Goal: Use online tool/utility

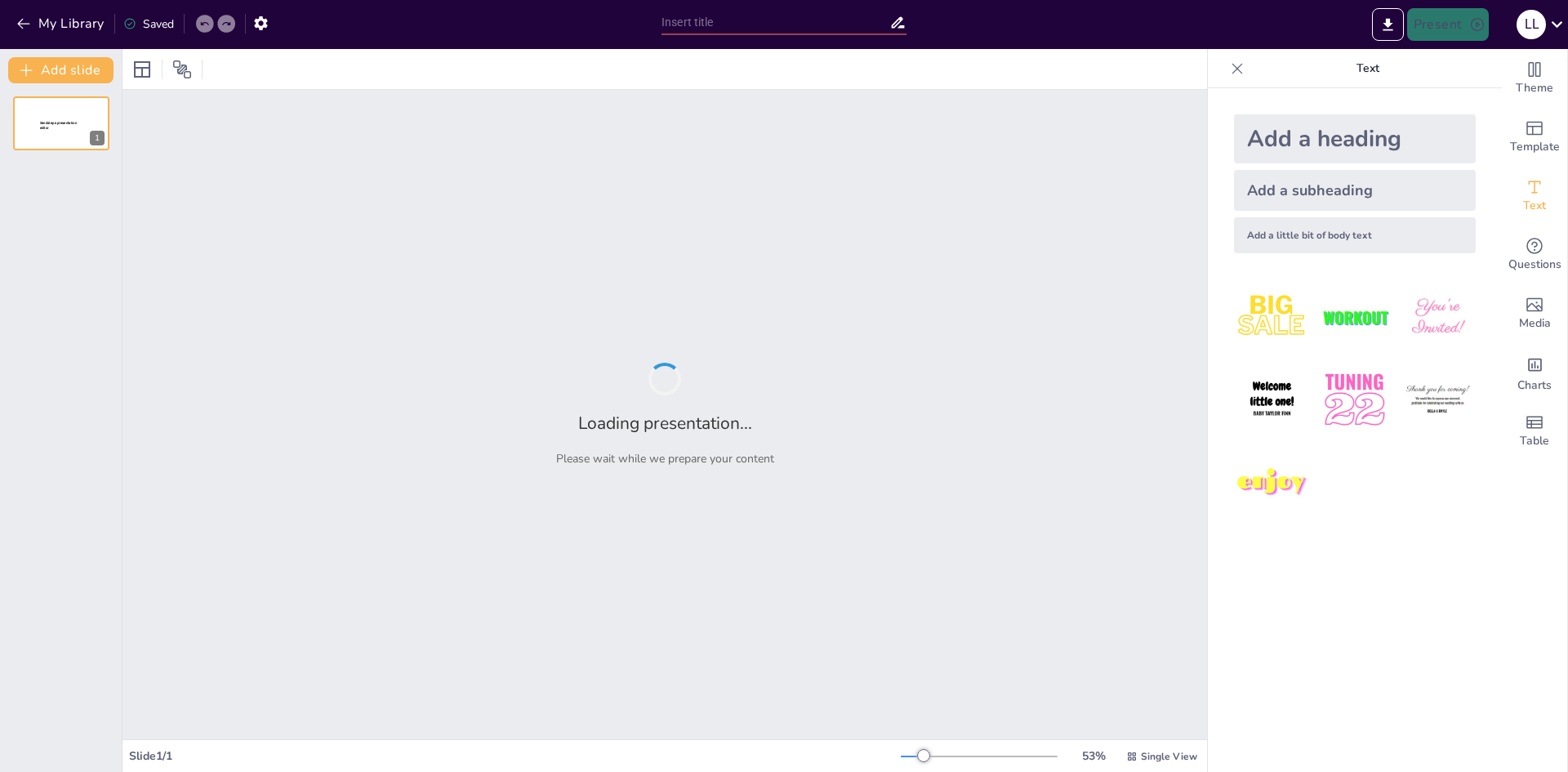
type input "Security and Access Management in [GEOGRAPHIC_DATA]: A Comprehensive Review"
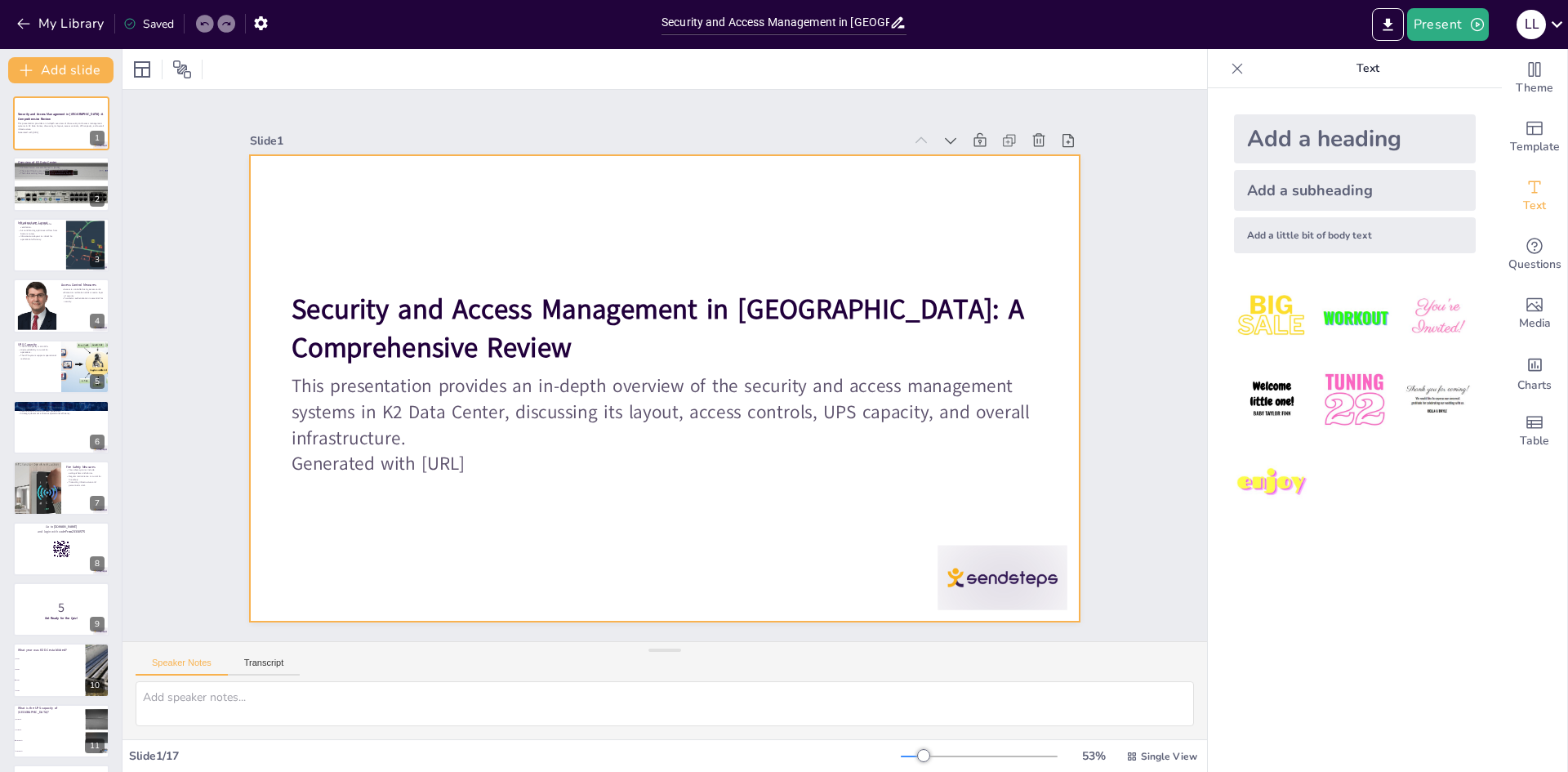
checkbox input "true"
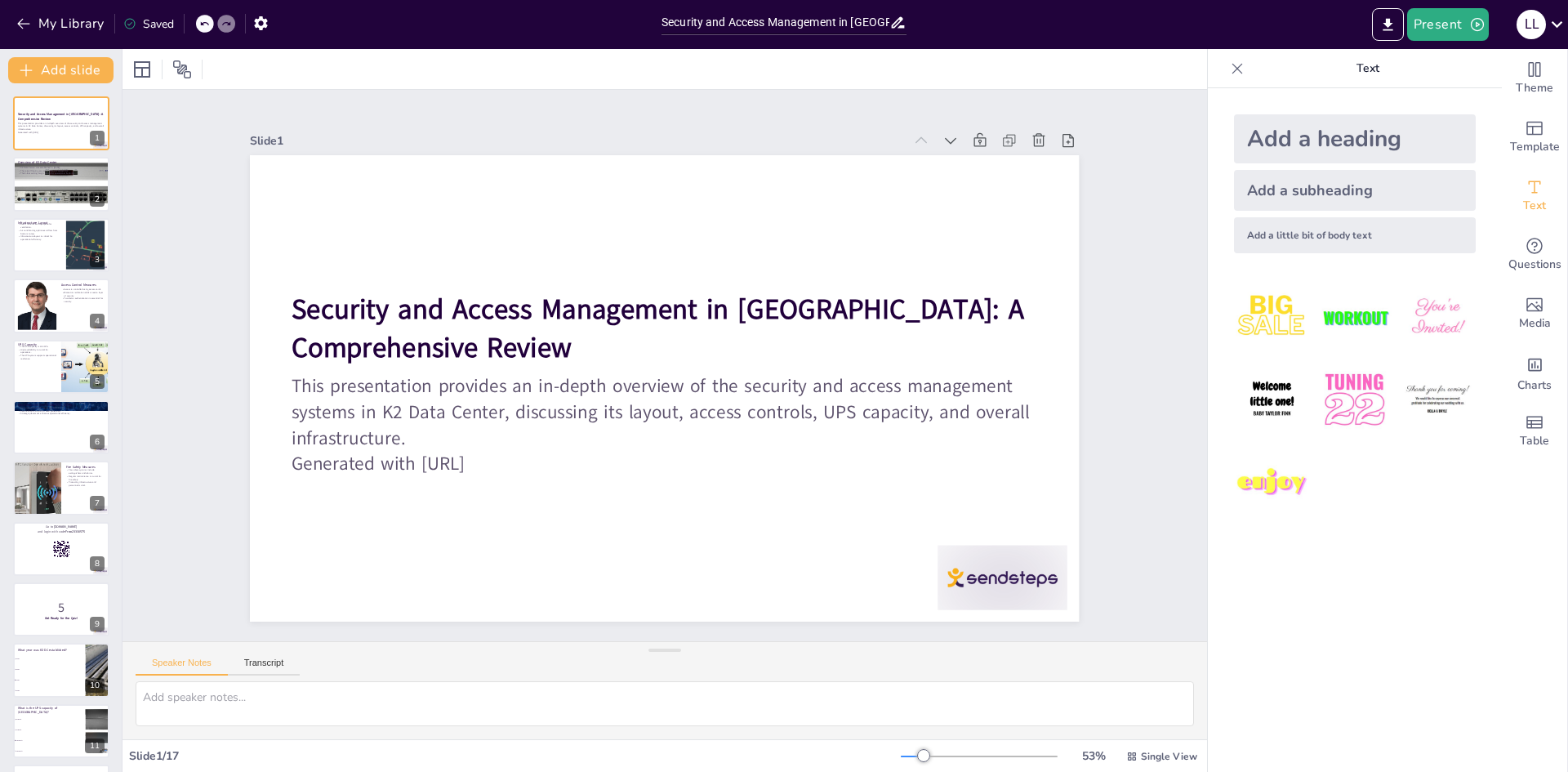
checkbox input "true"
